Goal: Book appointment/travel/reservation

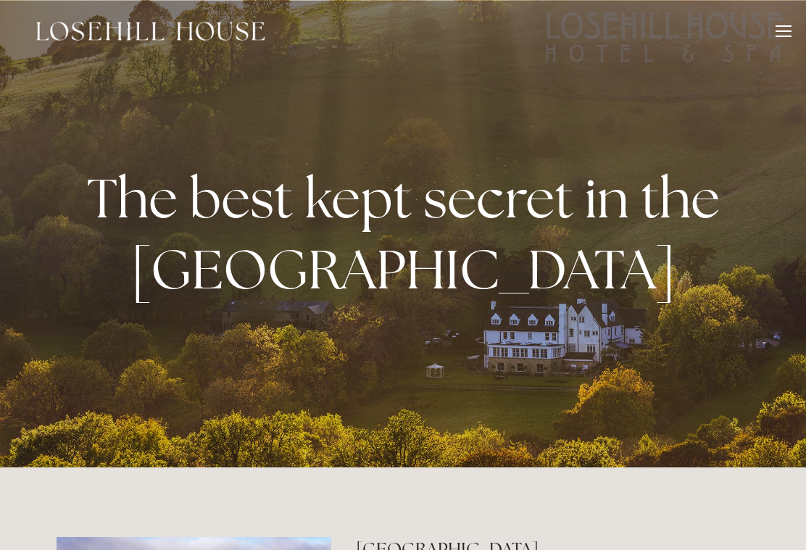
click at [778, 30] on div at bounding box center [783, 30] width 16 height 1
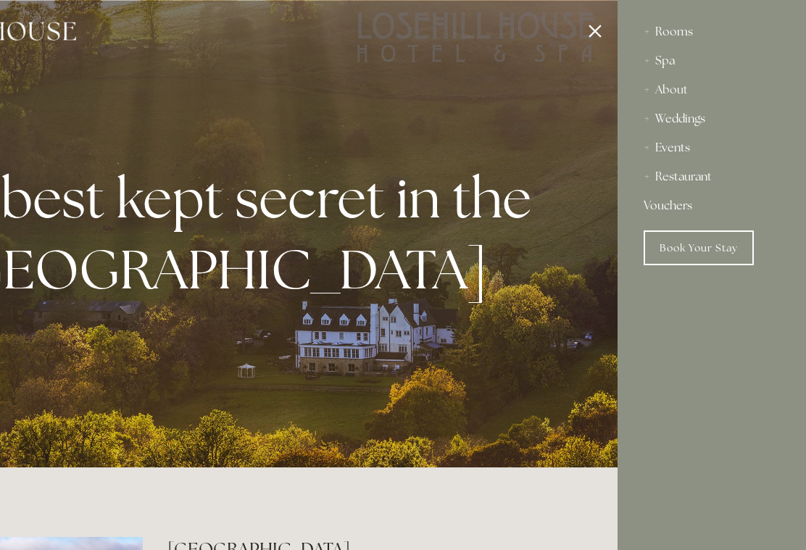
click at [675, 28] on div "Rooms" at bounding box center [712, 31] width 136 height 29
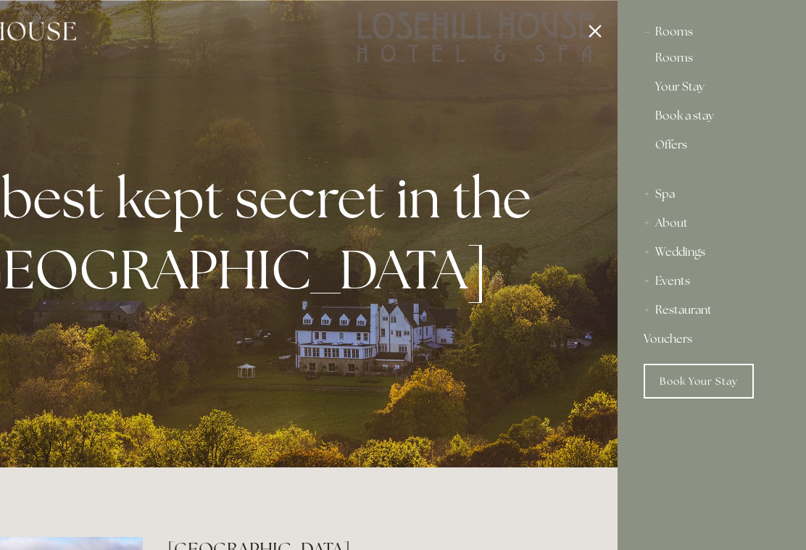
click at [680, 59] on link "Rooms" at bounding box center [711, 60] width 113 height 17
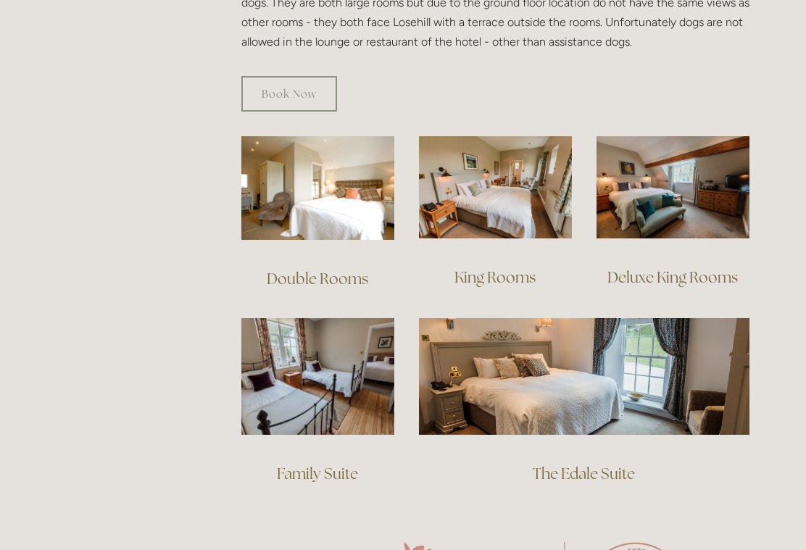
scroll to position [926, 0]
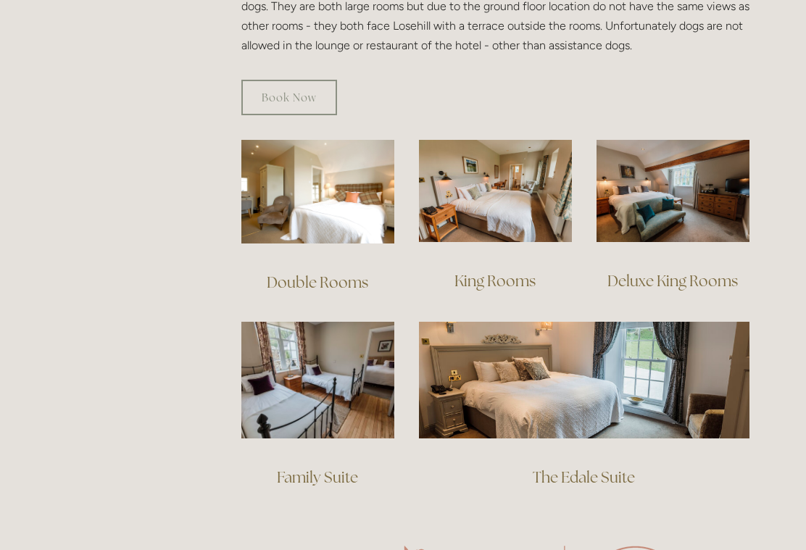
click at [662, 271] on link "Deluxe King Rooms" at bounding box center [672, 281] width 130 height 20
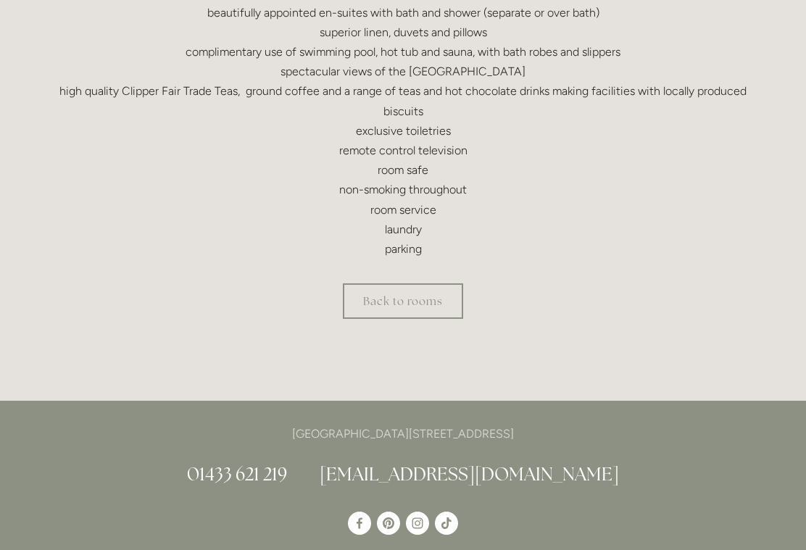
scroll to position [585, 0]
click at [421, 302] on link "Back to rooms" at bounding box center [403, 303] width 120 height 36
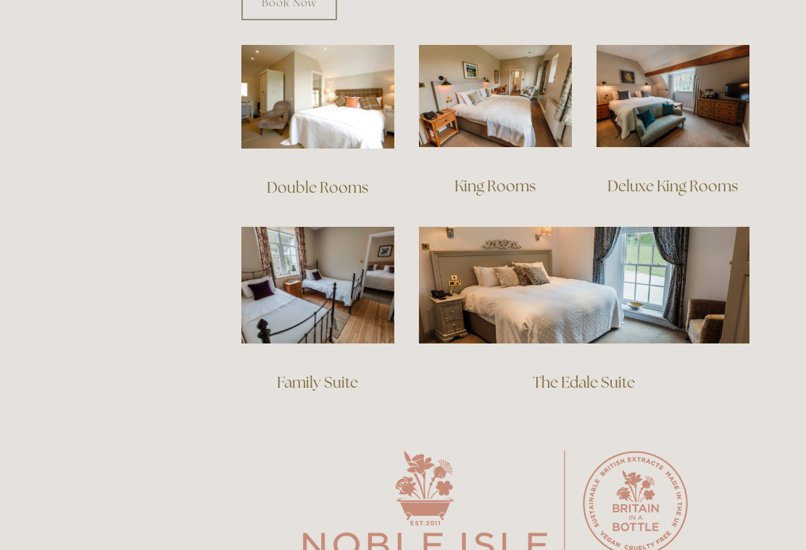
scroll to position [1020, 0]
click at [670, 176] on link "Deluxe King Rooms" at bounding box center [672, 186] width 130 height 20
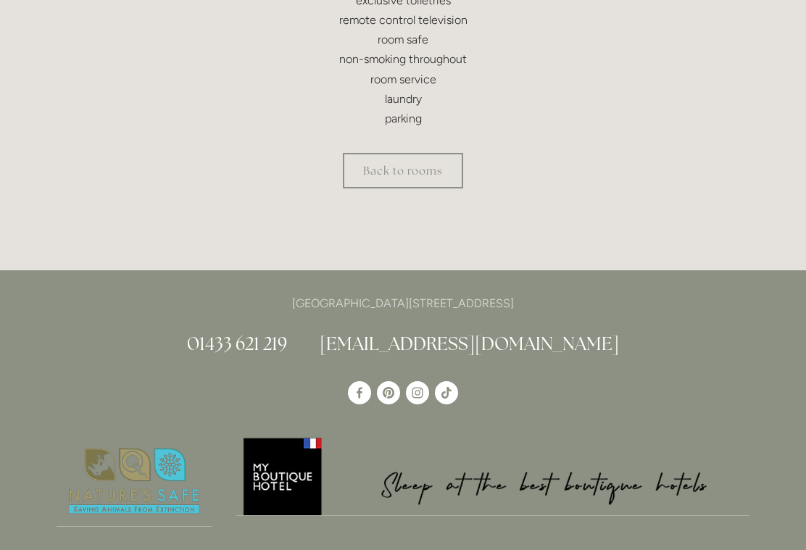
scroll to position [717, 0]
click at [409, 162] on link "Back to rooms" at bounding box center [403, 171] width 120 height 36
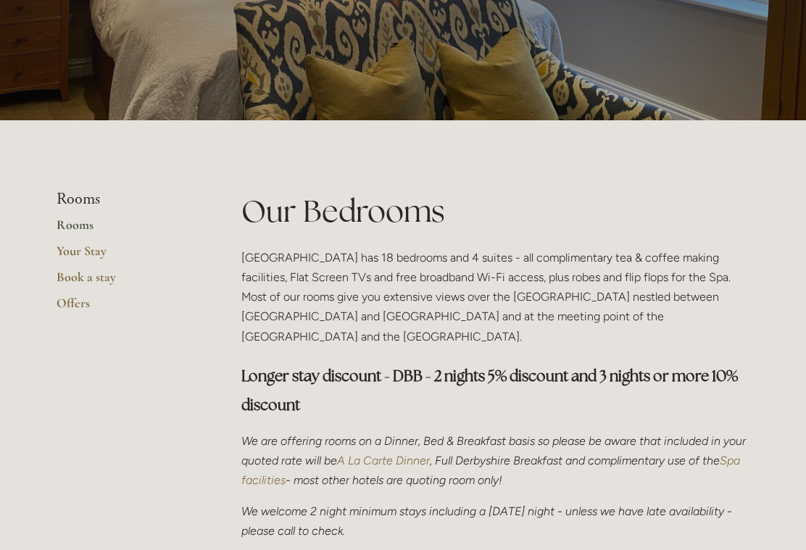
scroll to position [188, 0]
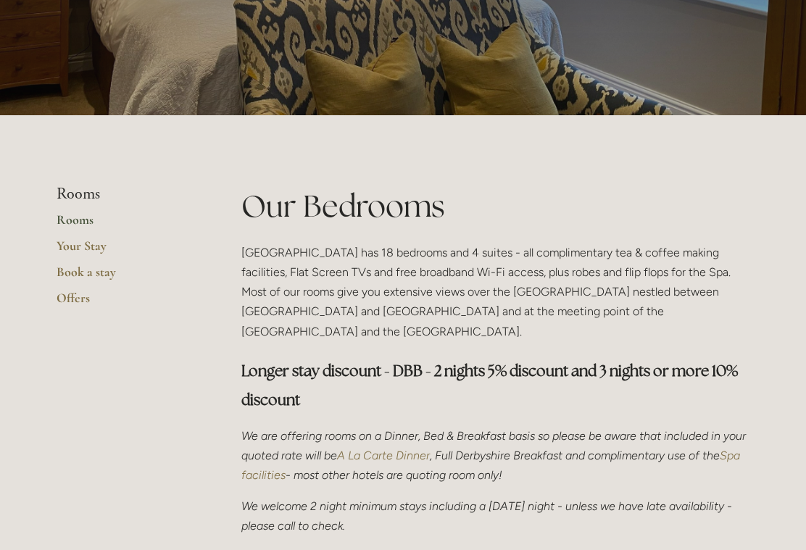
click at [96, 270] on link "Book a stay" at bounding box center [126, 278] width 138 height 26
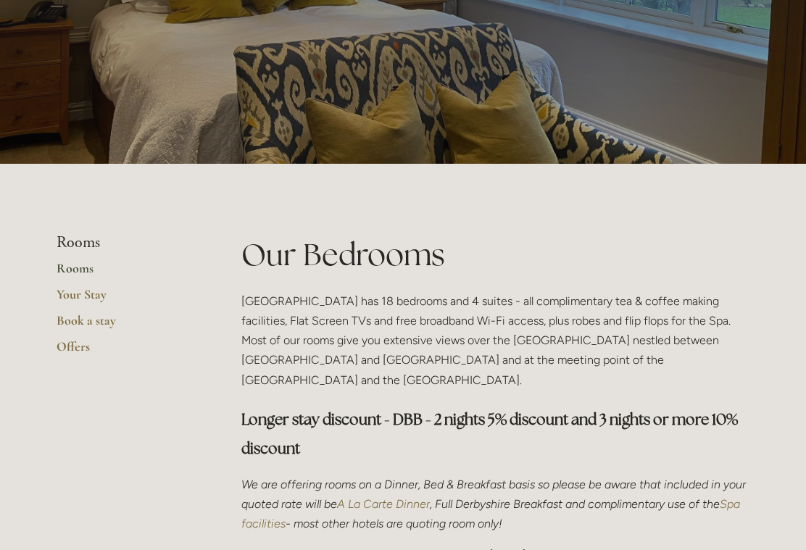
scroll to position [0, 0]
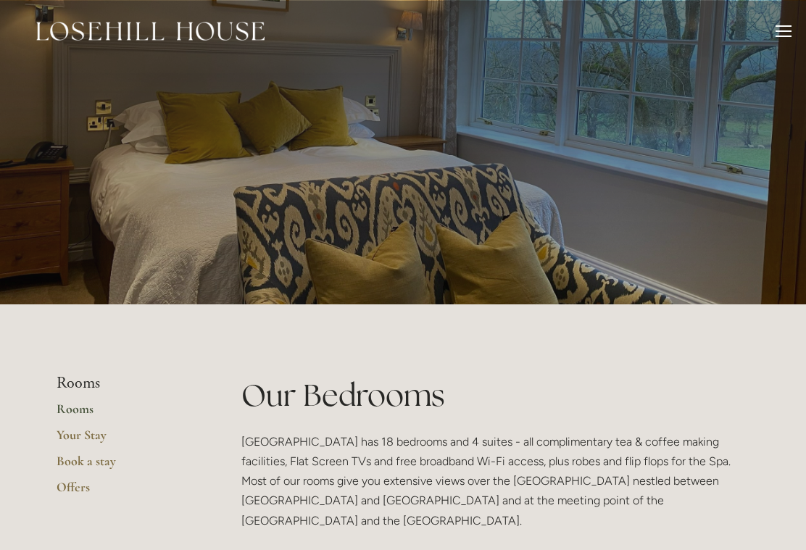
click at [786, 26] on div at bounding box center [783, 25] width 16 height 1
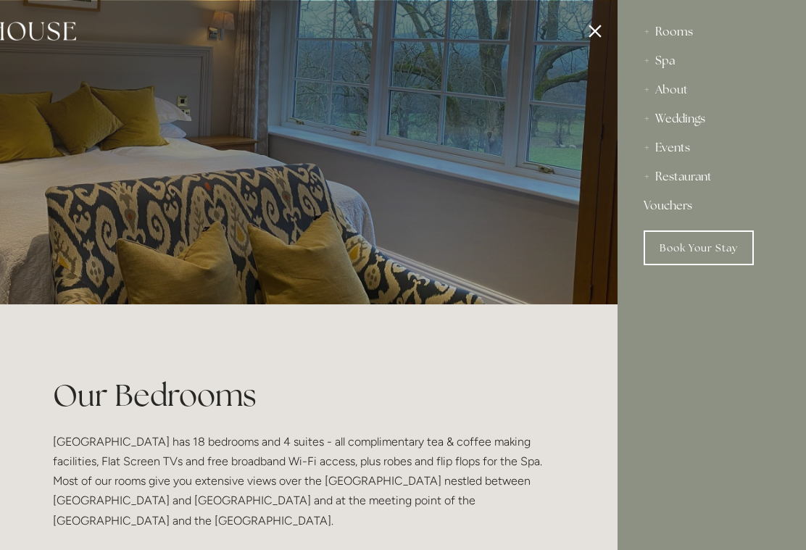
click at [685, 183] on div "Restaurant" at bounding box center [712, 176] width 136 height 29
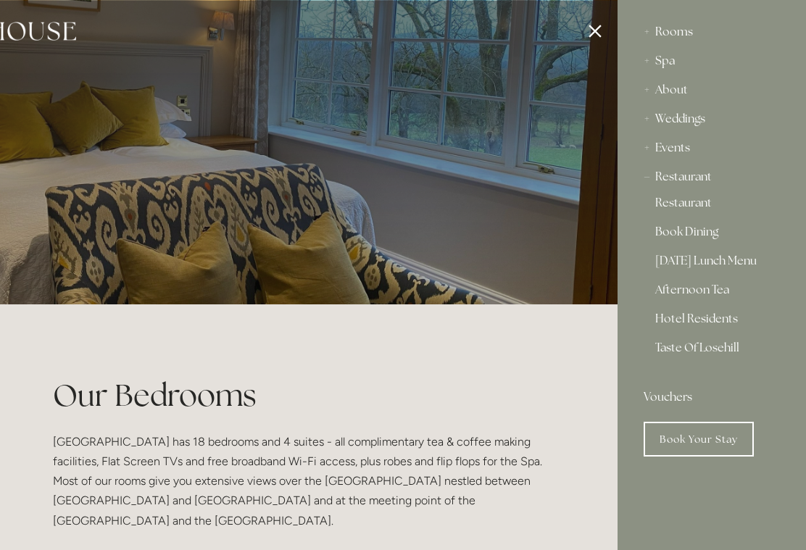
click at [691, 209] on link "Restaurant" at bounding box center [711, 205] width 113 height 17
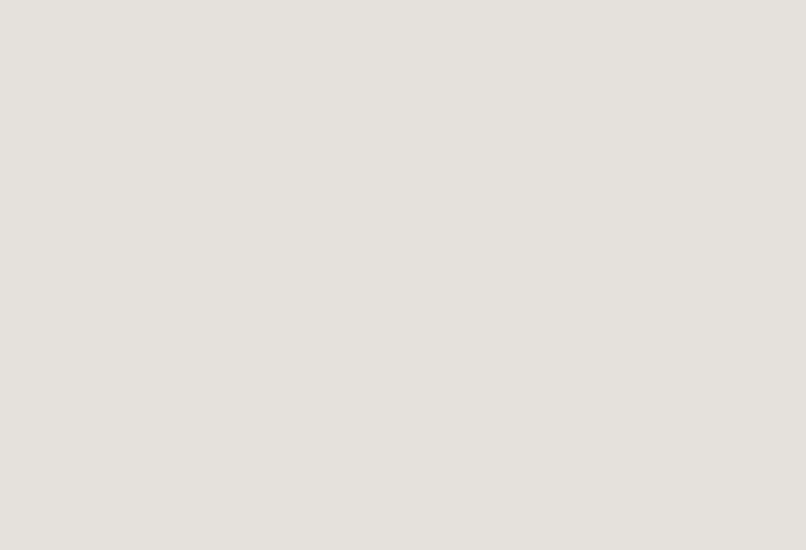
scroll to position [1693, 0]
